Goal: Information Seeking & Learning: Find specific fact

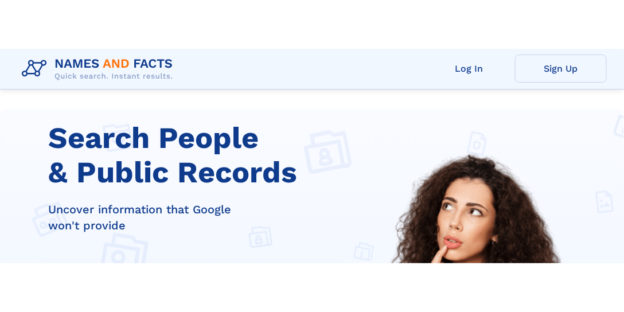
scroll to position [214, 0]
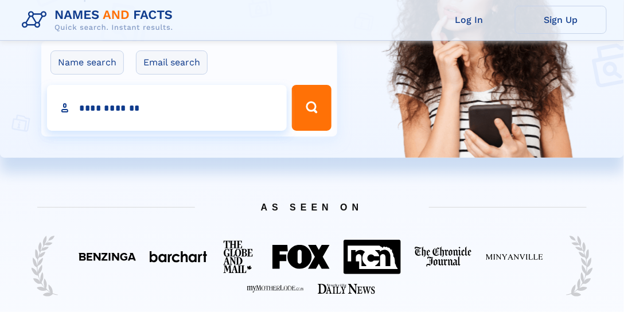
type input "**********"
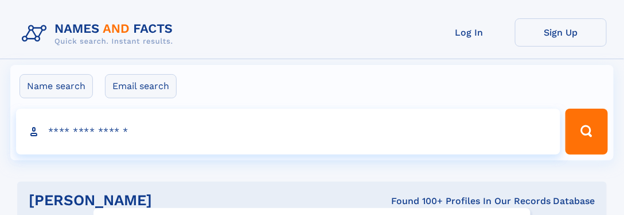
click input "**" at bounding box center [0, 0] width 0 height 0
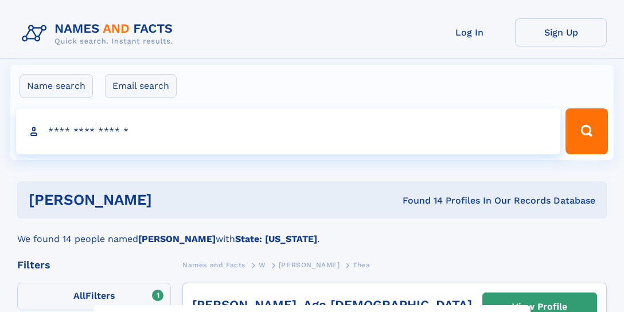
select select "**"
